Goal: Information Seeking & Learning: Check status

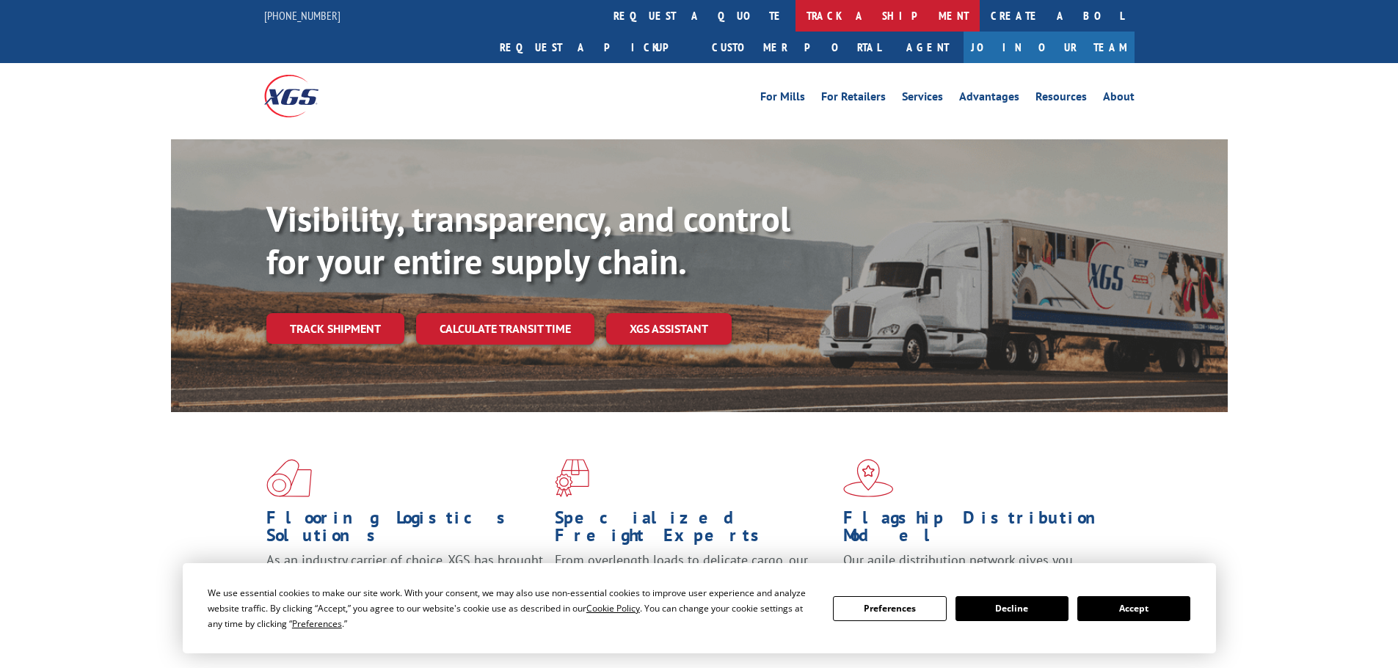
click at [795, 12] on link "track a shipment" at bounding box center [887, 16] width 184 height 32
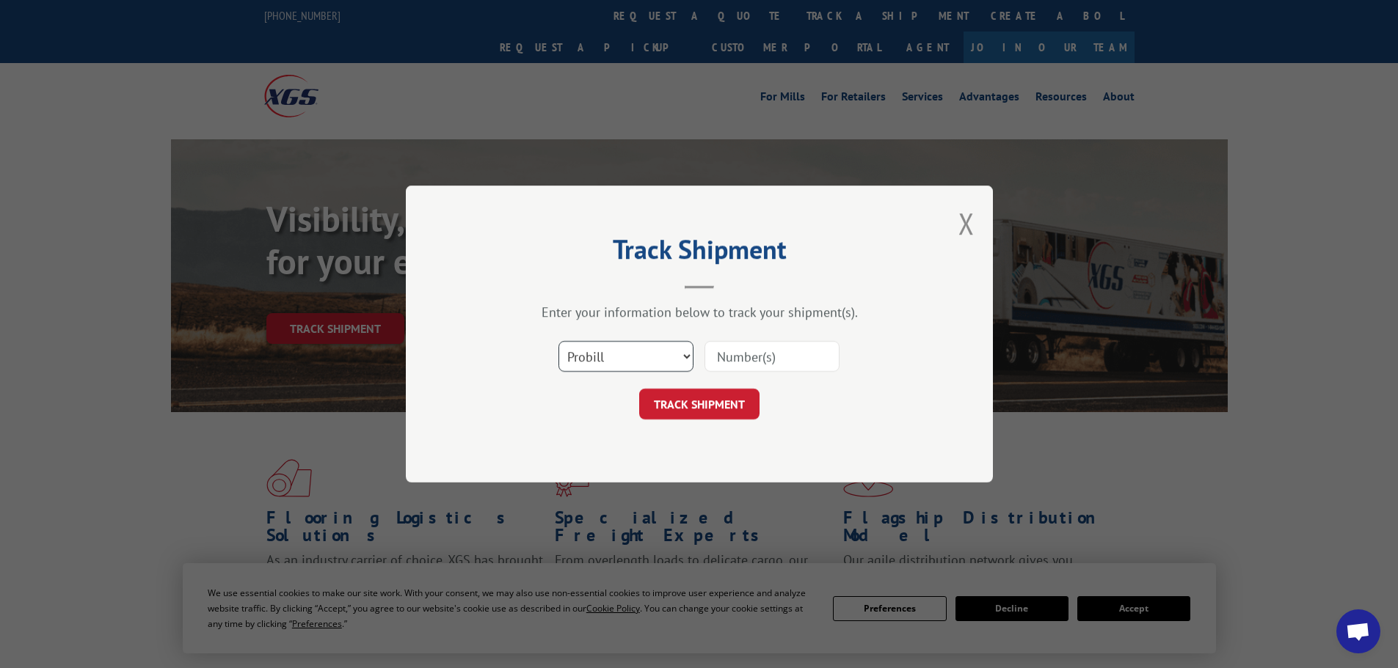
click at [591, 354] on select "Select category... Probill BOL PO" at bounding box center [625, 356] width 135 height 31
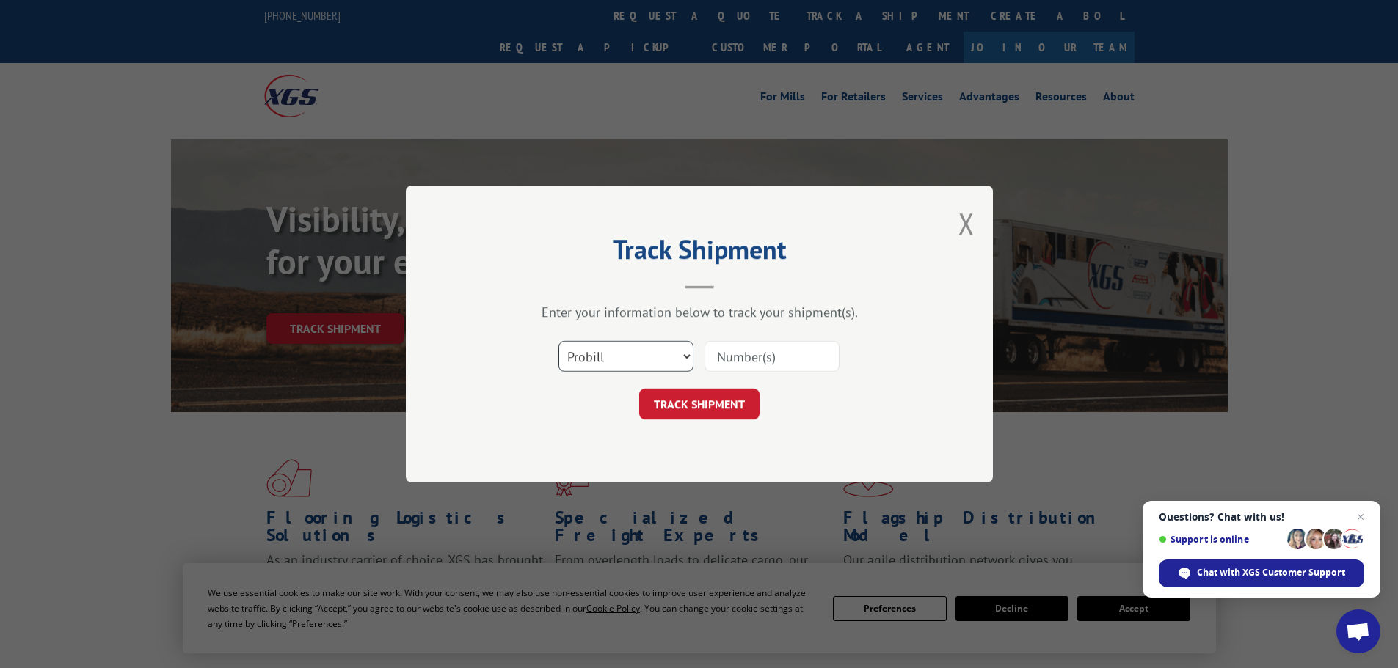
select select "bol"
click at [558, 341] on select "Select category... Probill BOL PO" at bounding box center [625, 356] width 135 height 31
click at [729, 354] on input at bounding box center [771, 356] width 135 height 31
paste input "7045374"
type input "7045374"
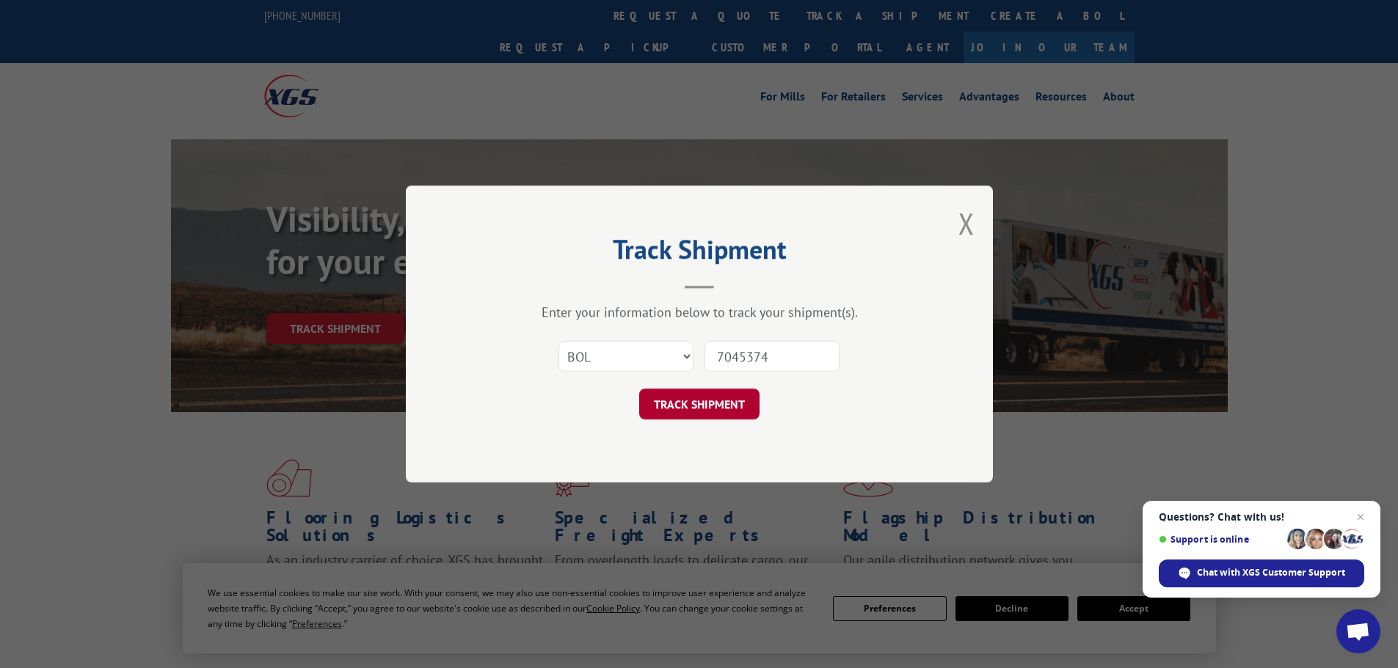
click at [744, 402] on button "TRACK SHIPMENT" at bounding box center [699, 404] width 120 height 31
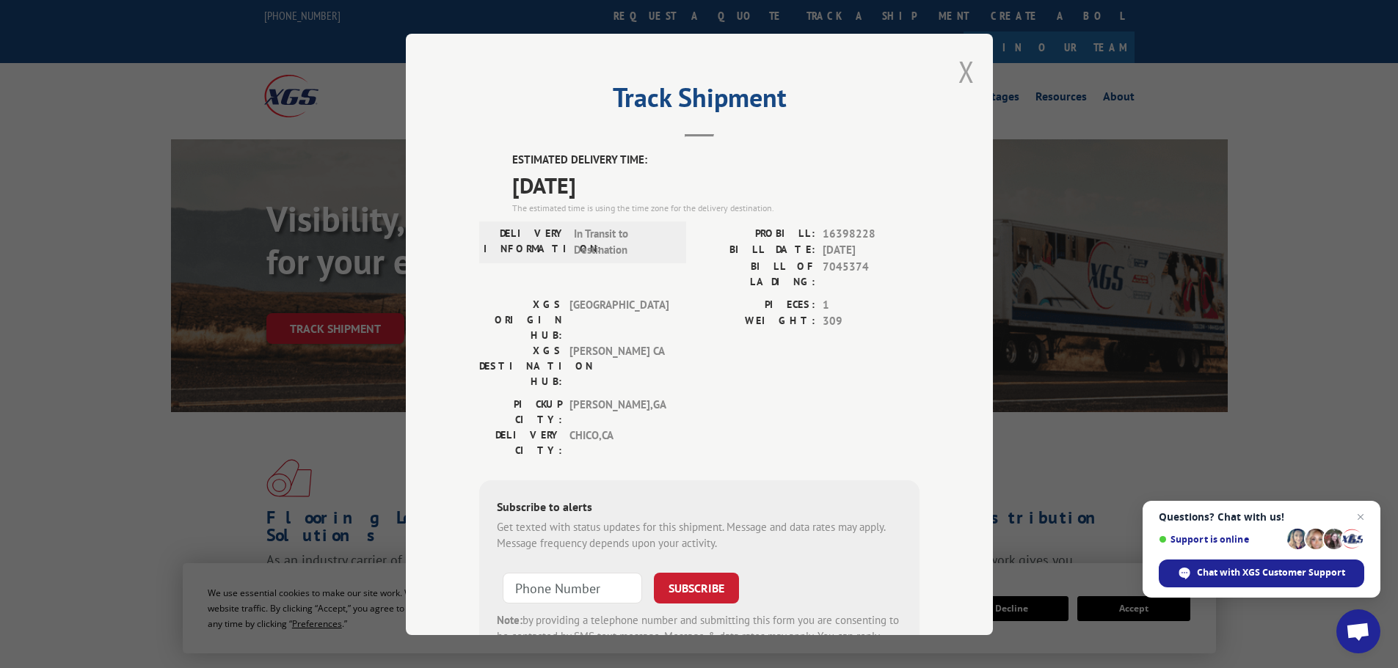
click at [962, 79] on button "Close modal" at bounding box center [966, 71] width 16 height 39
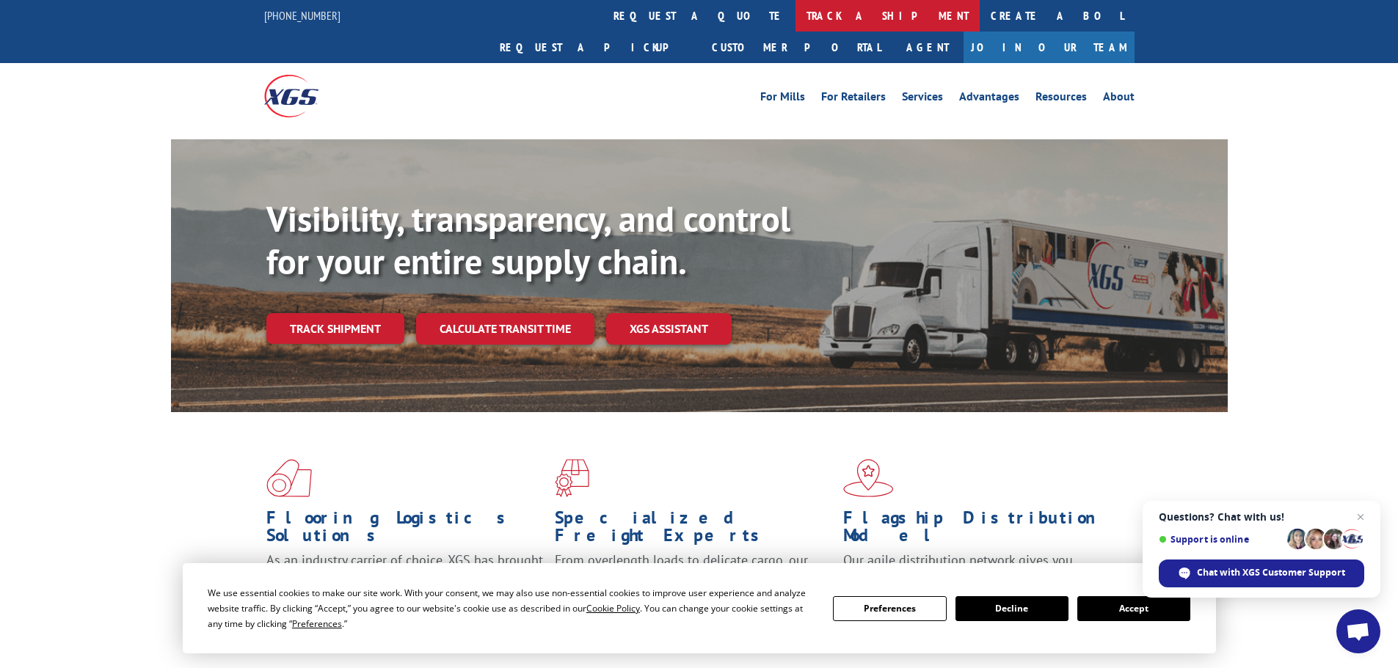
click at [795, 10] on link "track a shipment" at bounding box center [887, 16] width 184 height 32
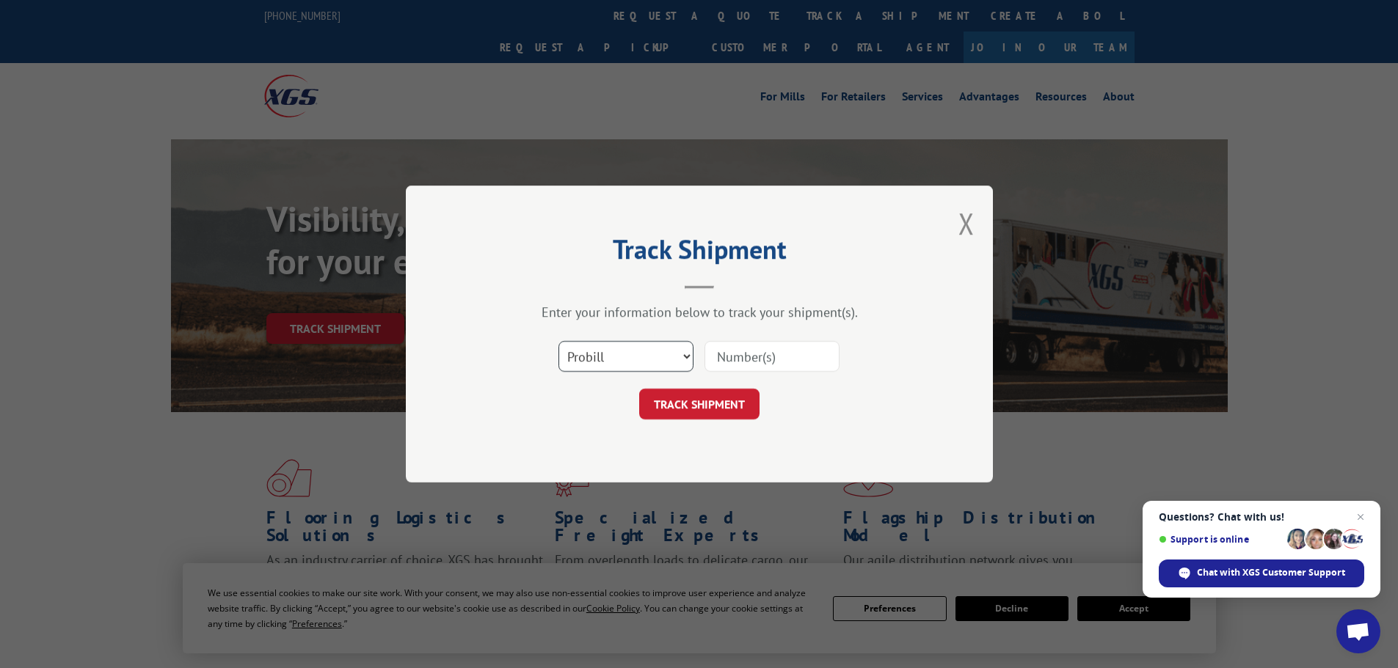
click at [599, 361] on select "Select category... Probill BOL PO" at bounding box center [625, 356] width 135 height 31
select select "bol"
click at [558, 341] on select "Select category... Probill BOL PO" at bounding box center [625, 356] width 135 height 31
click at [715, 363] on input at bounding box center [771, 356] width 135 height 31
paste input "7046788"
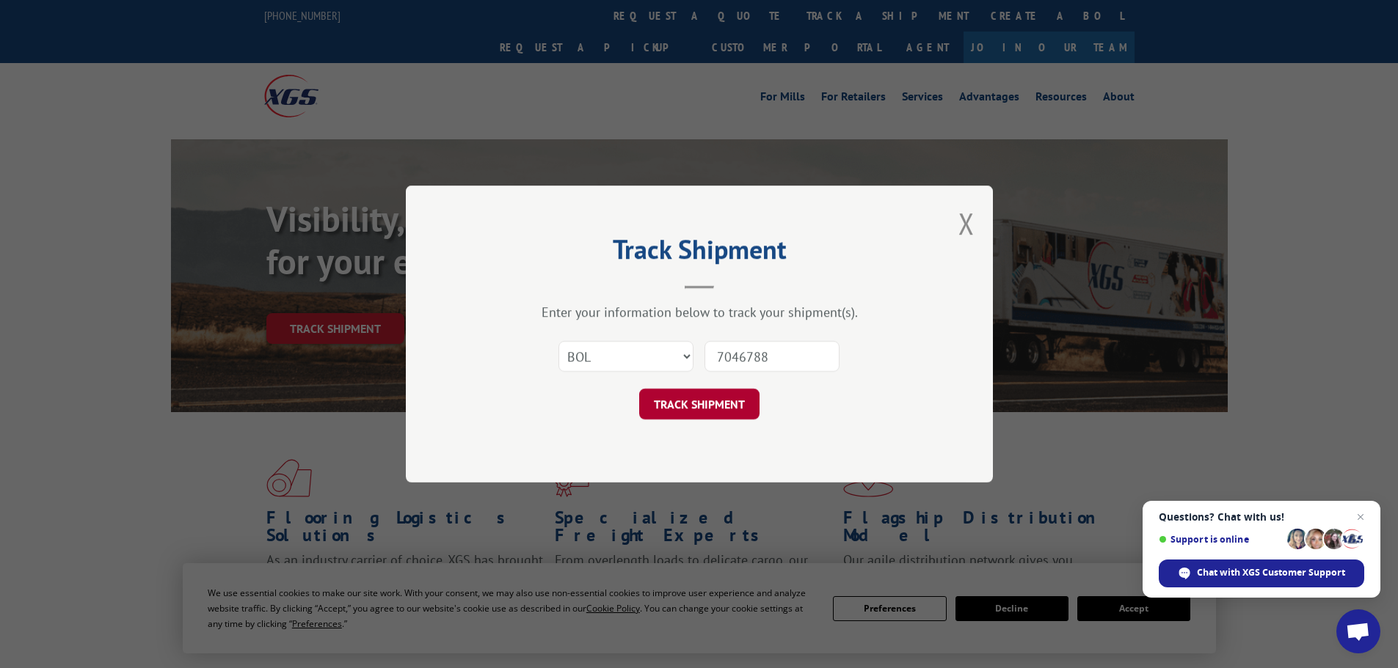
type input "7046788"
click at [731, 410] on button "TRACK SHIPMENT" at bounding box center [699, 404] width 120 height 31
